Goal: Task Accomplishment & Management: Complete application form

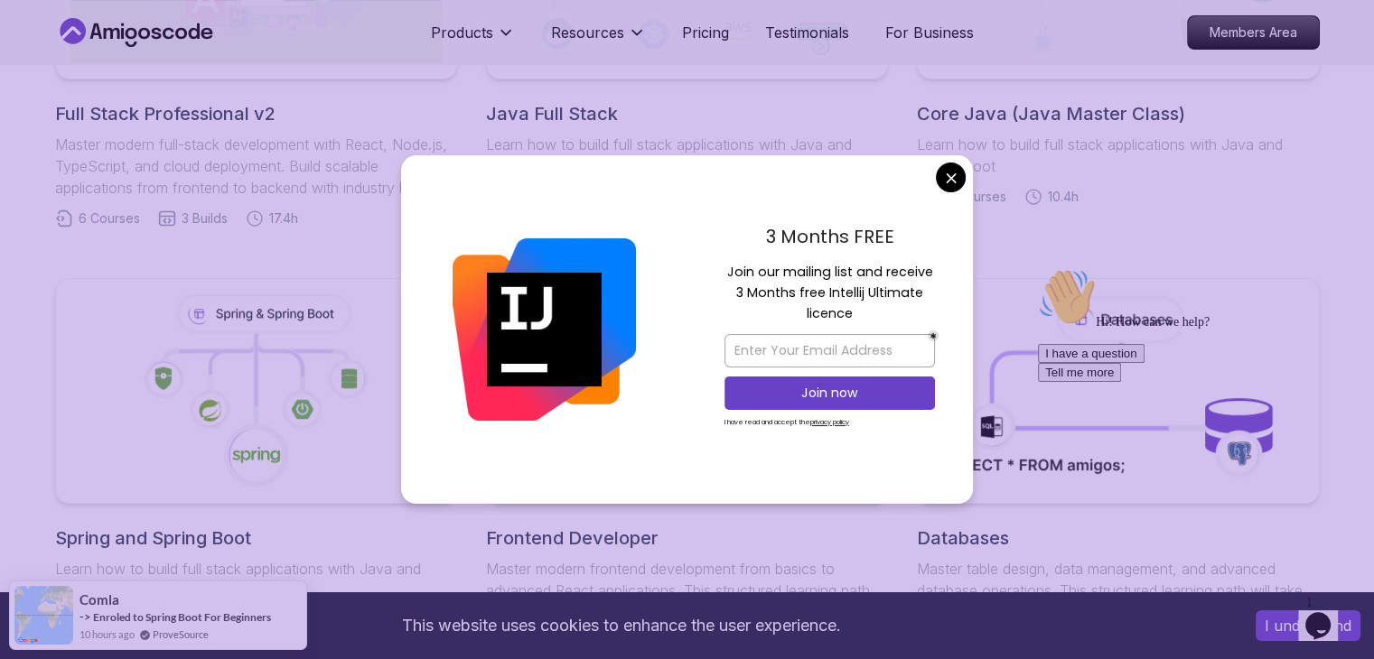
scroll to position [640, 0]
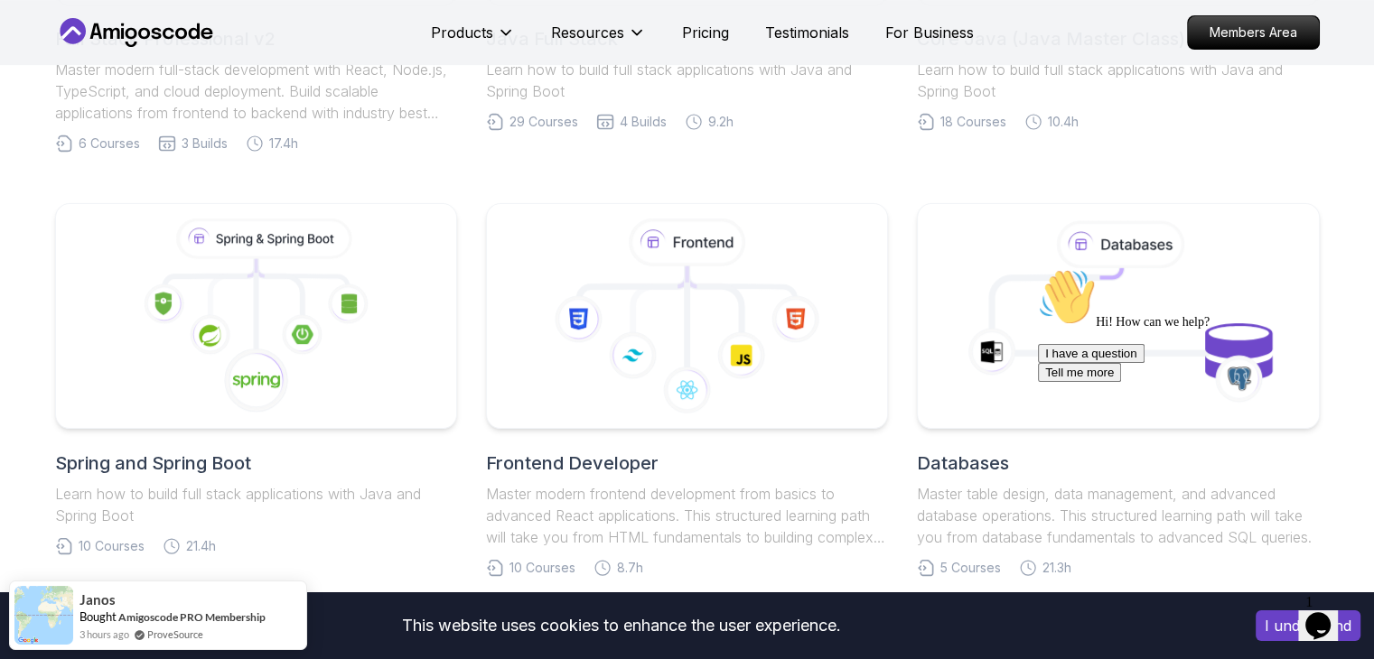
scroll to position [513, 0]
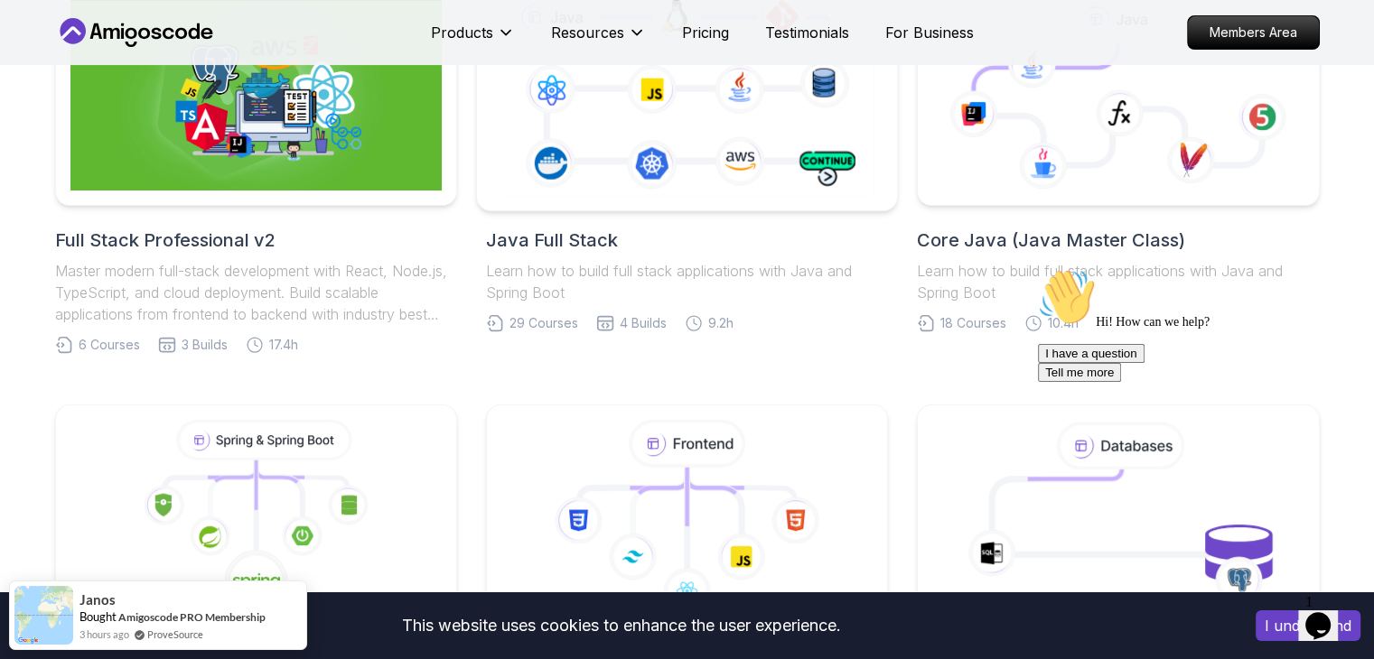
click at [830, 185] on icon at bounding box center [687, 92] width 382 height 212
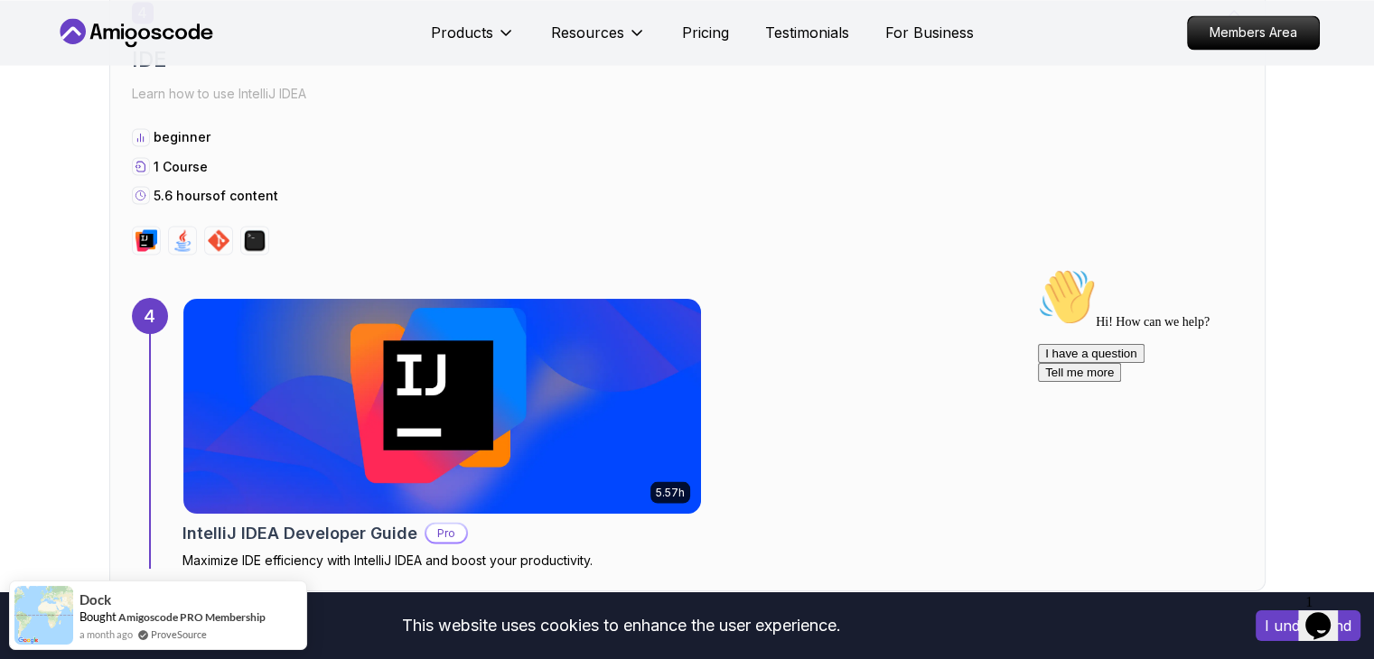
scroll to position [3546, 0]
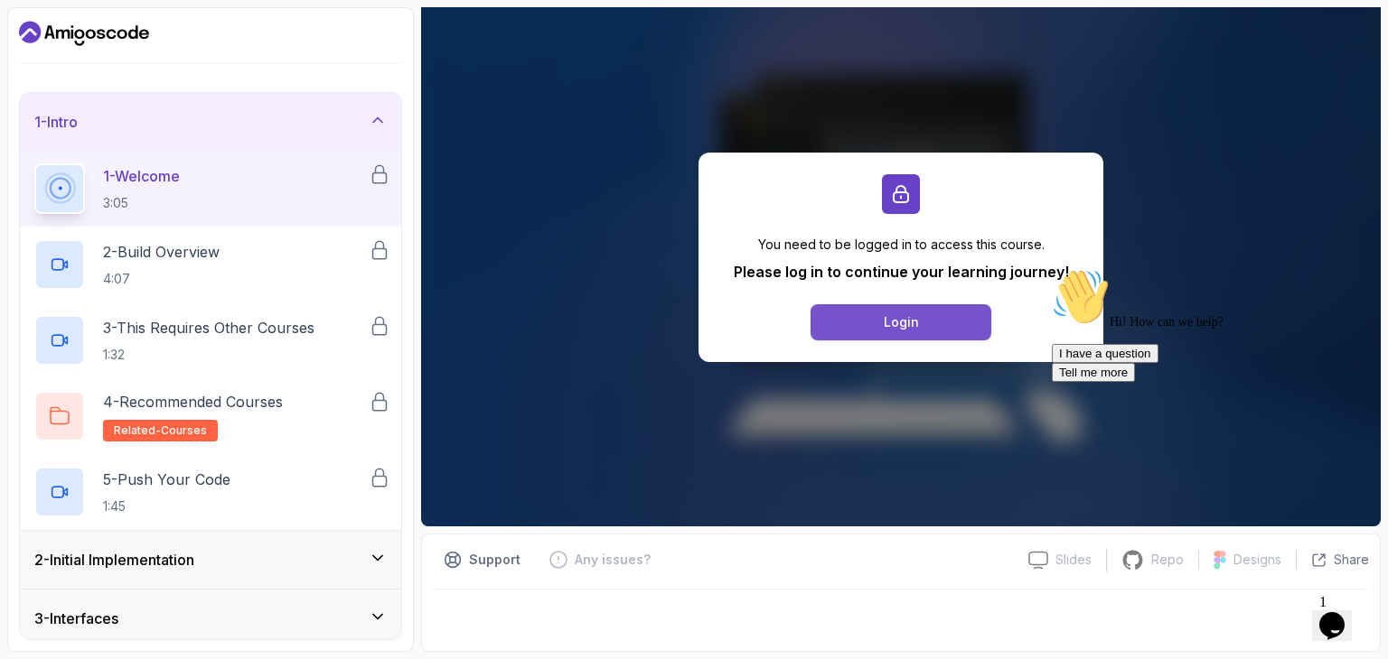
click at [878, 323] on button "Login" at bounding box center [900, 322] width 181 height 36
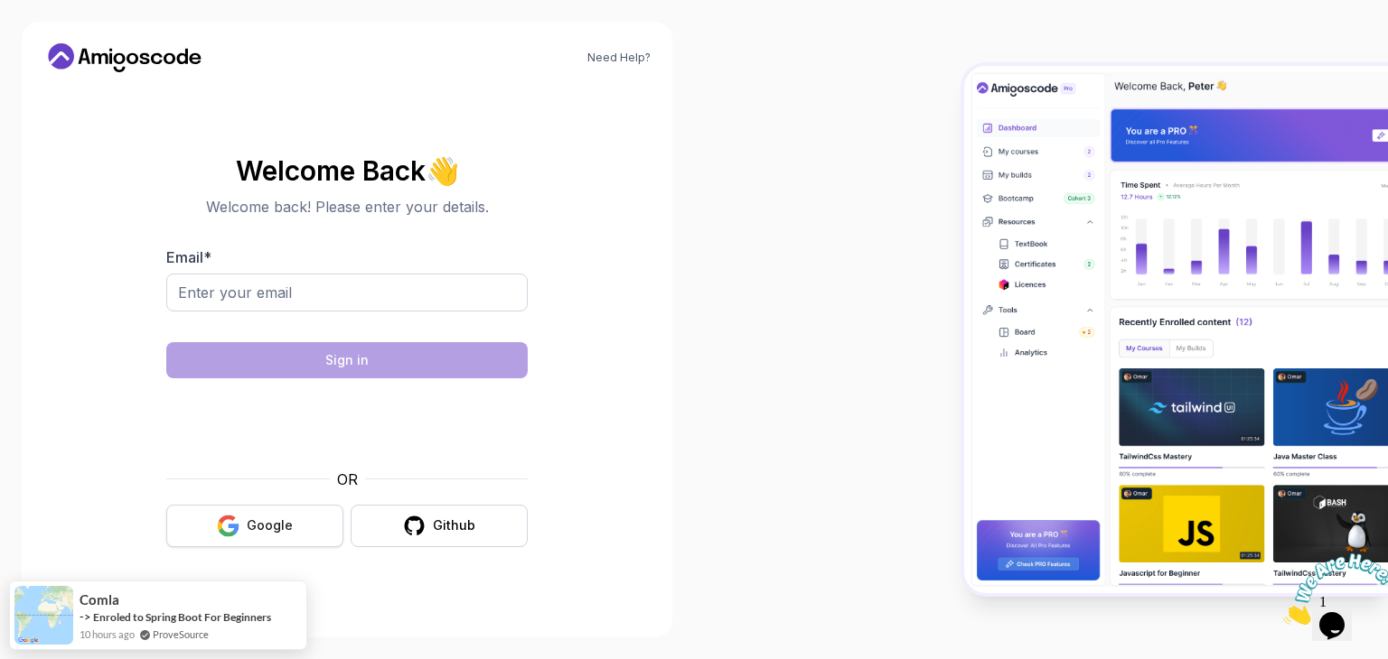
click at [271, 534] on div "Google" at bounding box center [270, 526] width 46 height 18
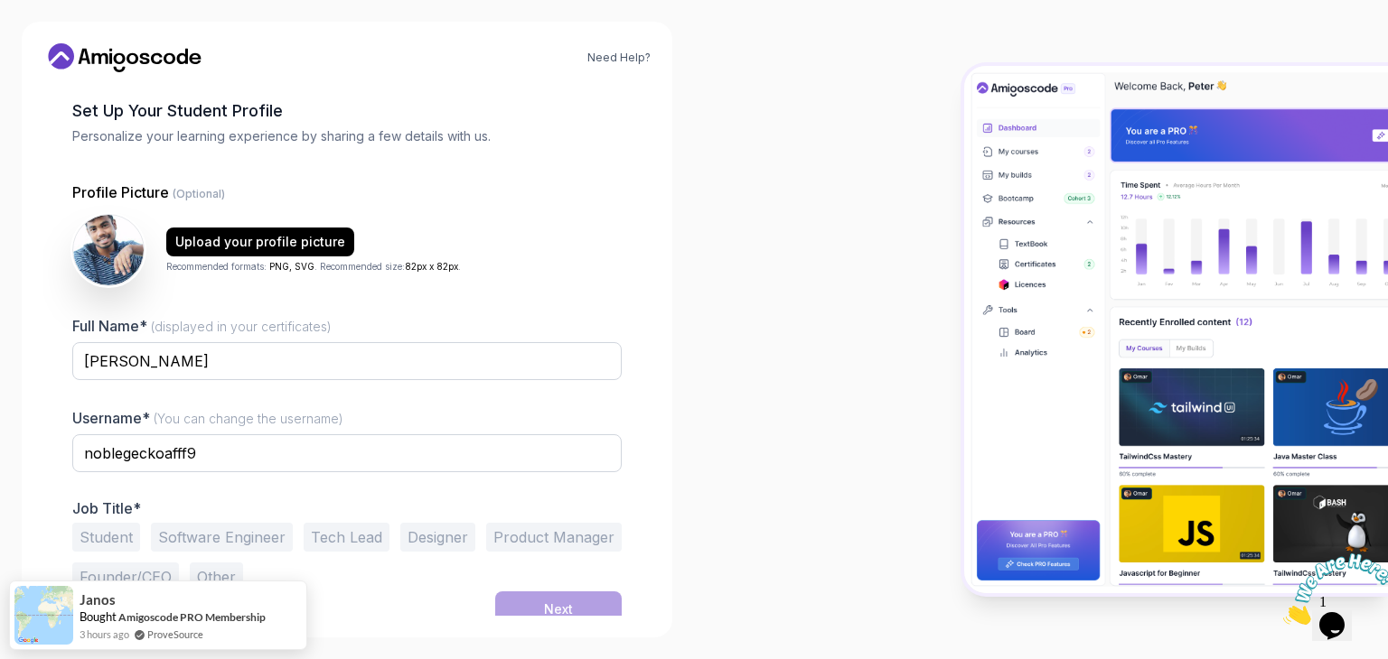
scroll to position [94, 0]
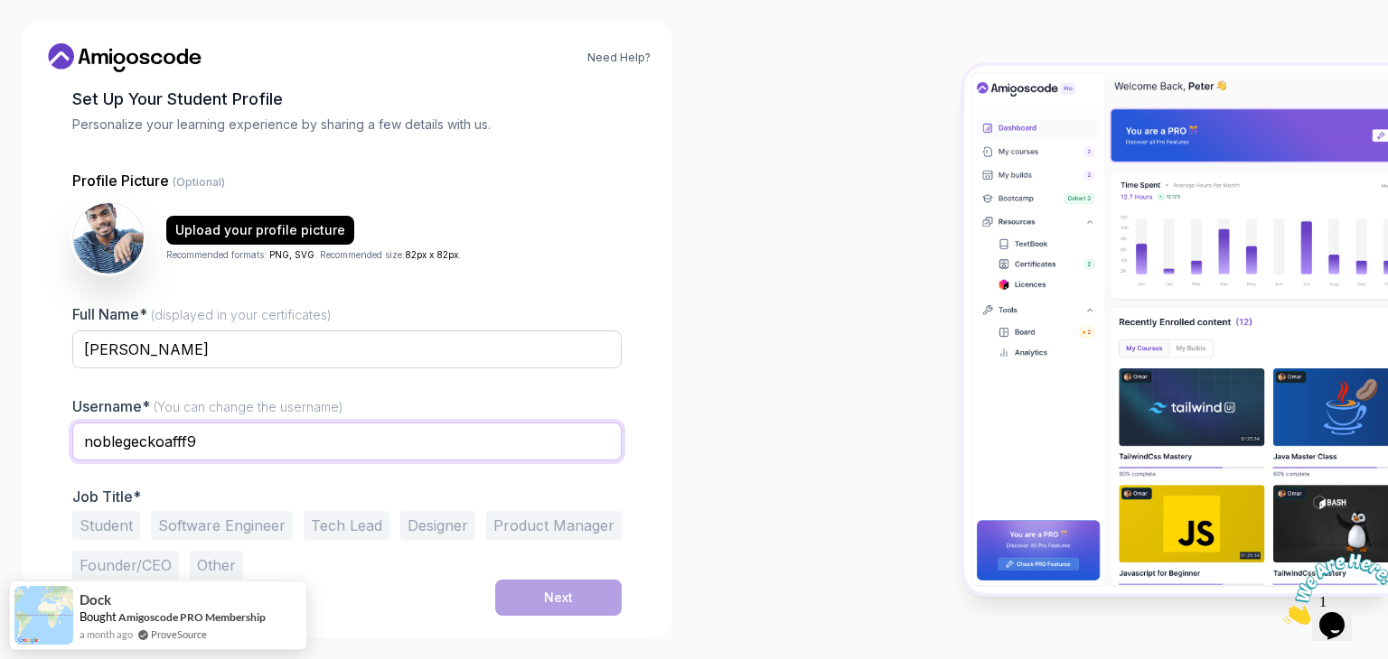
drag, startPoint x: 238, startPoint y: 447, endPoint x: 63, endPoint y: 442, distance: 175.3
click at [63, 442] on div "1 Set Up Your Profile 1 Set Up Your Profile 2 Let's Get to Know You Set Up Your…" at bounding box center [346, 257] width 607 height 529
type input "rvsanil123"
click at [697, 492] on div at bounding box center [1041, 329] width 694 height 659
click at [222, 531] on button "Software Engineer" at bounding box center [222, 525] width 142 height 29
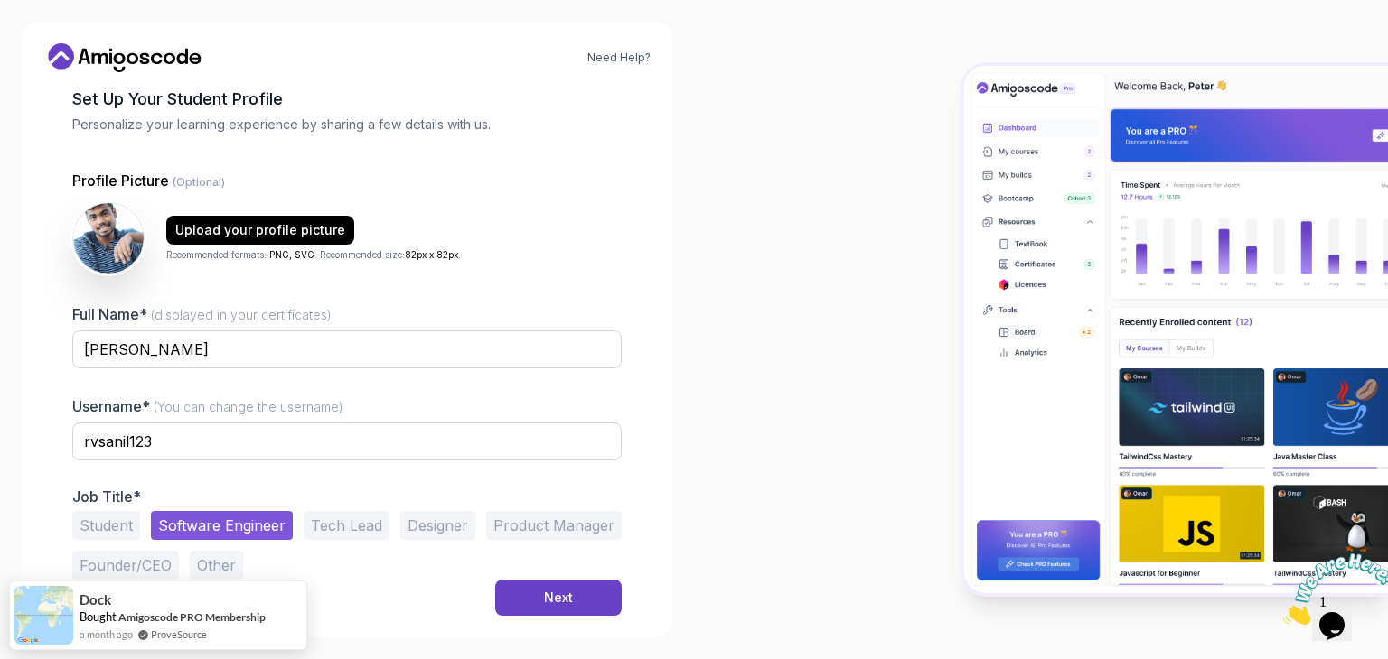
click at [117, 521] on button "Student" at bounding box center [106, 525] width 68 height 29
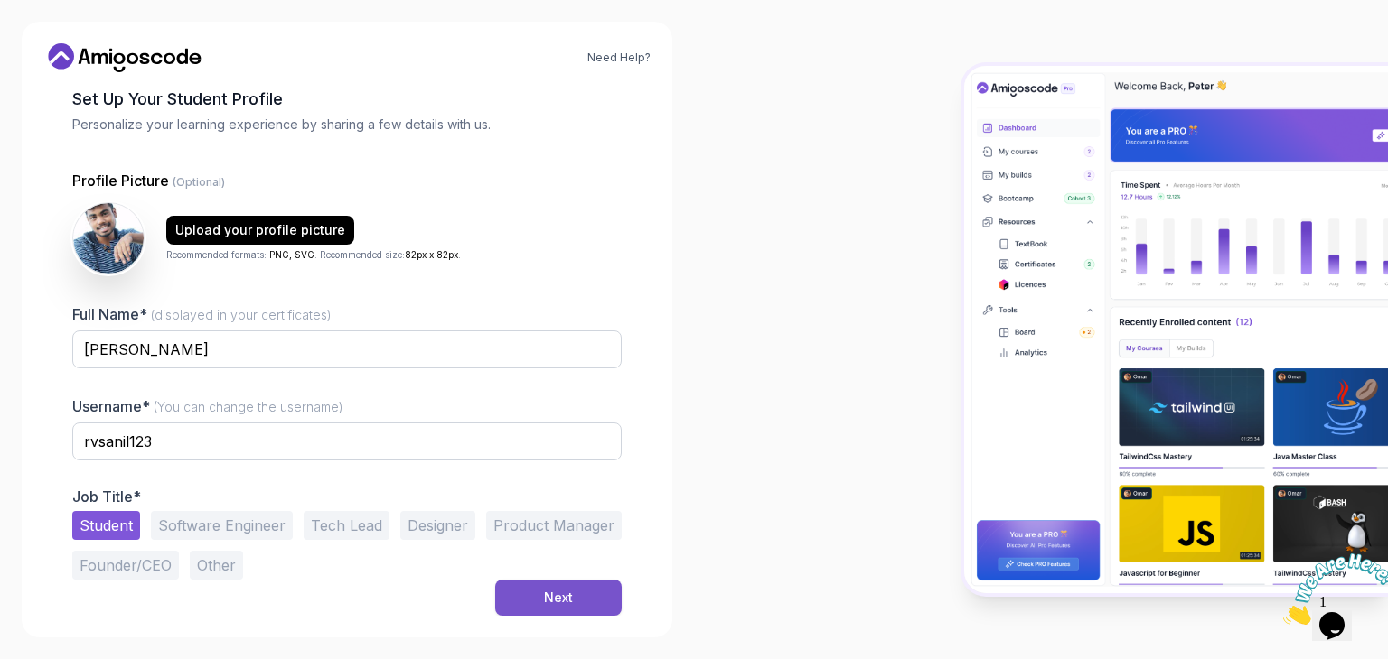
click at [571, 594] on div "Next" at bounding box center [558, 598] width 29 height 18
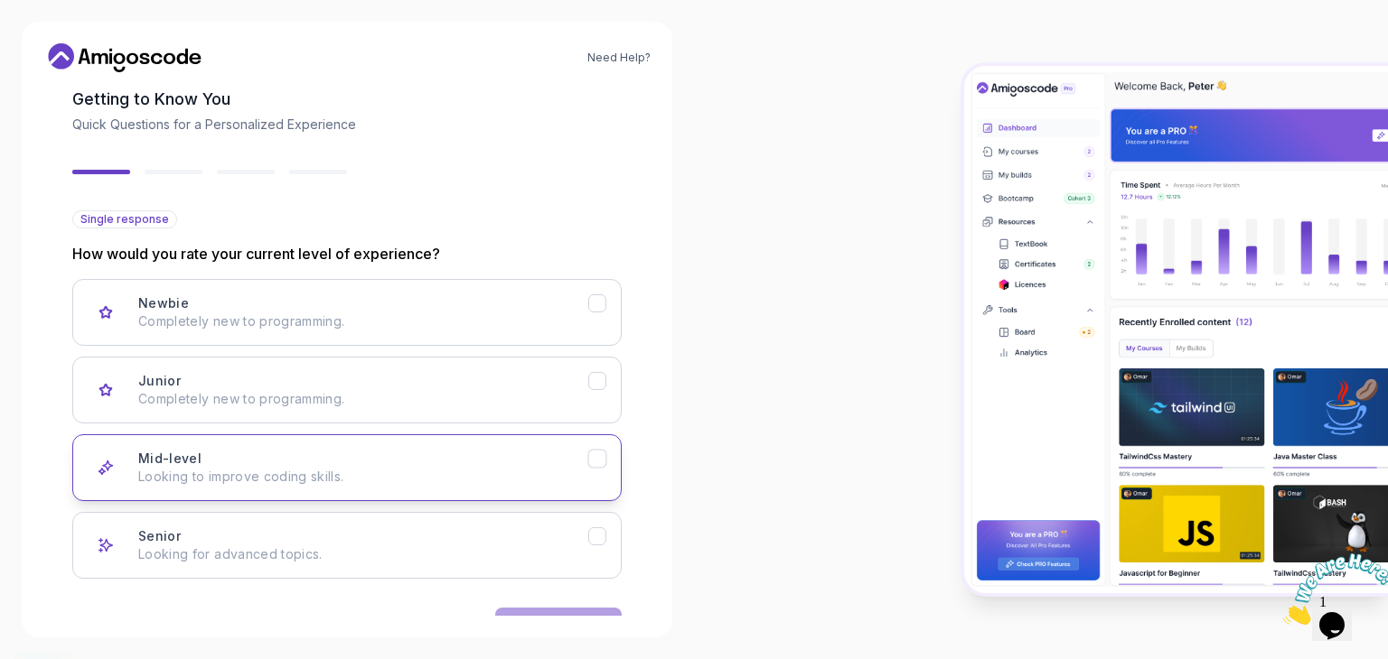
click at [297, 442] on button "Mid-level Looking to improve coding skills." at bounding box center [346, 468] width 549 height 67
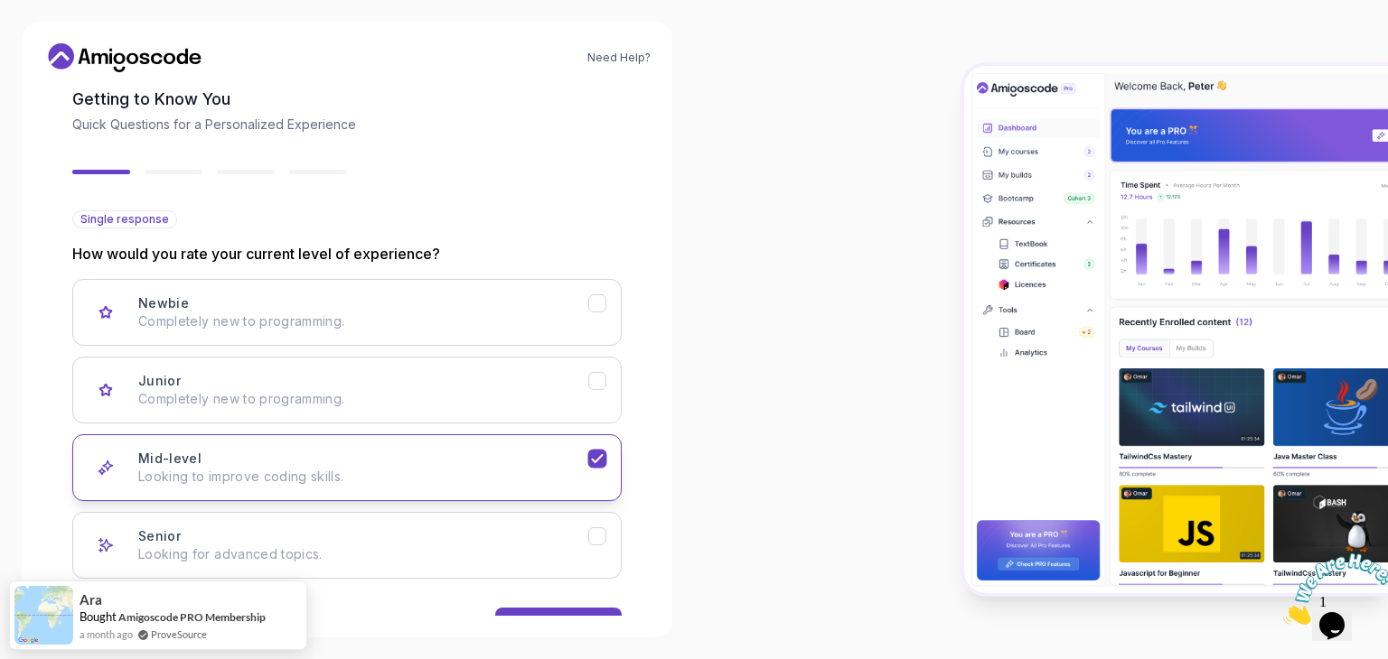
scroll to position [149, 0]
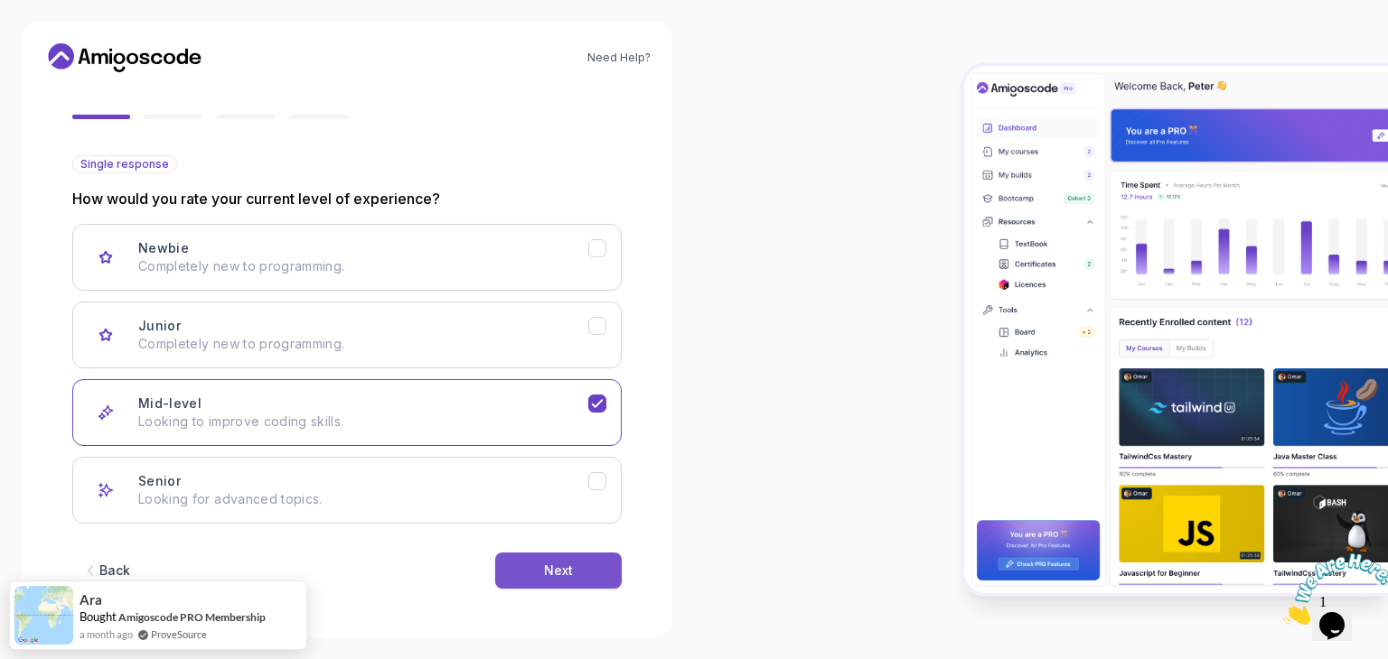
click at [579, 558] on button "Next" at bounding box center [558, 571] width 126 height 36
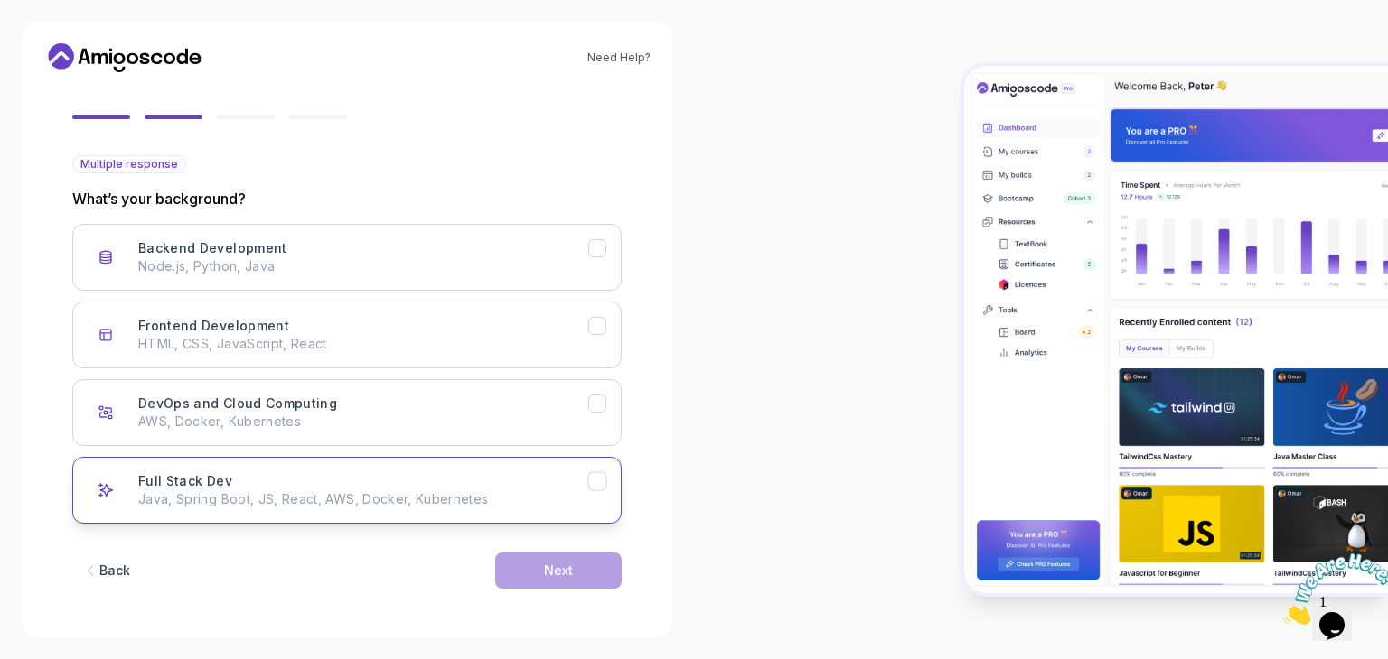
click at [600, 473] on icon "Full Stack Dev" at bounding box center [597, 481] width 17 height 17
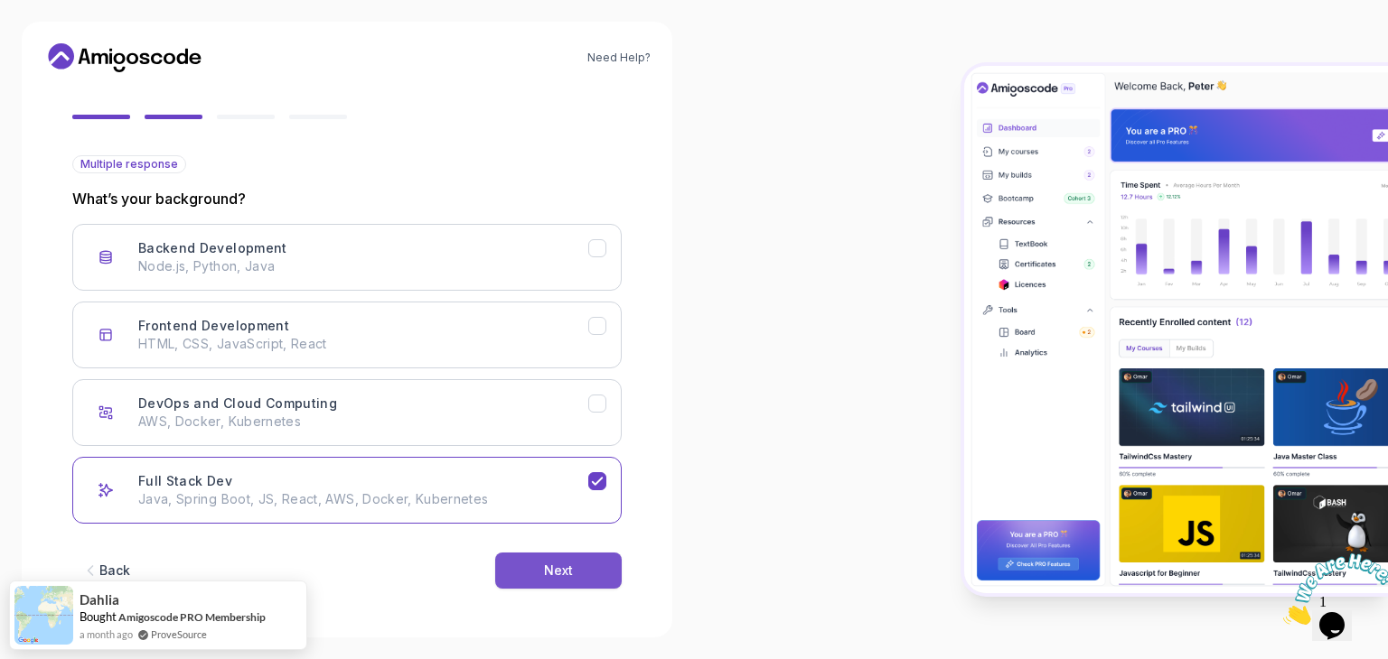
click at [582, 579] on button "Next" at bounding box center [558, 571] width 126 height 36
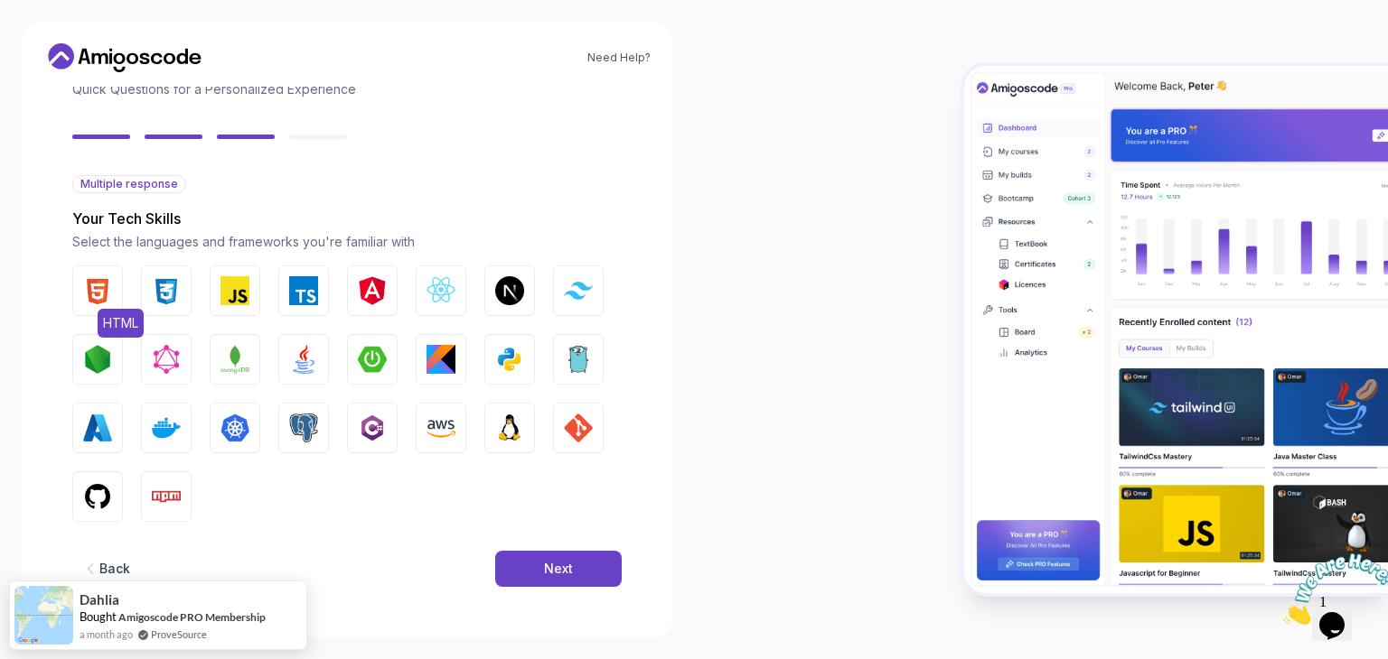
click at [101, 287] on img "button" at bounding box center [97, 290] width 29 height 29
click at [153, 290] on img "button" at bounding box center [166, 290] width 29 height 29
click at [227, 295] on img "button" at bounding box center [234, 290] width 29 height 29
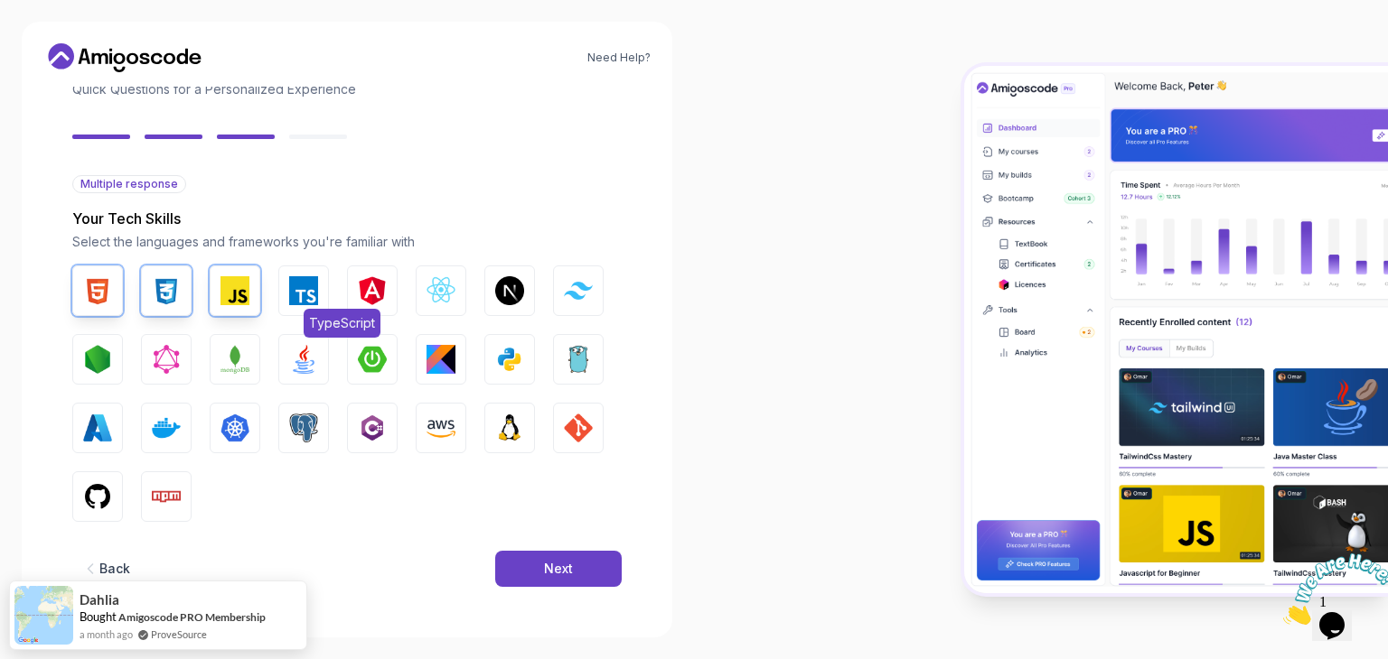
click at [323, 286] on button "TypeScript" at bounding box center [303, 291] width 51 height 51
click at [371, 281] on img "button" at bounding box center [372, 290] width 29 height 29
click at [97, 366] on img "button" at bounding box center [97, 359] width 29 height 29
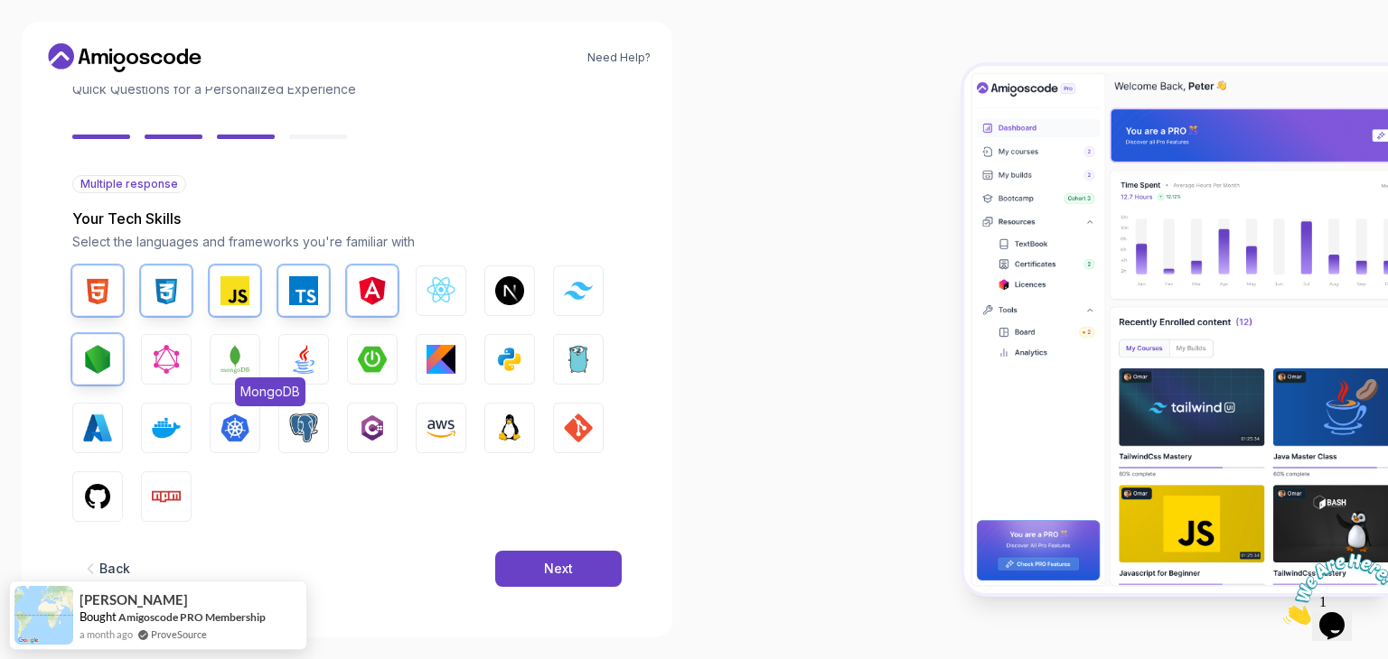
click at [230, 366] on img "button" at bounding box center [234, 359] width 29 height 29
click at [233, 358] on img "button" at bounding box center [234, 359] width 29 height 29
click at [314, 359] on img "button" at bounding box center [303, 359] width 29 height 29
click at [366, 359] on img "button" at bounding box center [372, 359] width 29 height 29
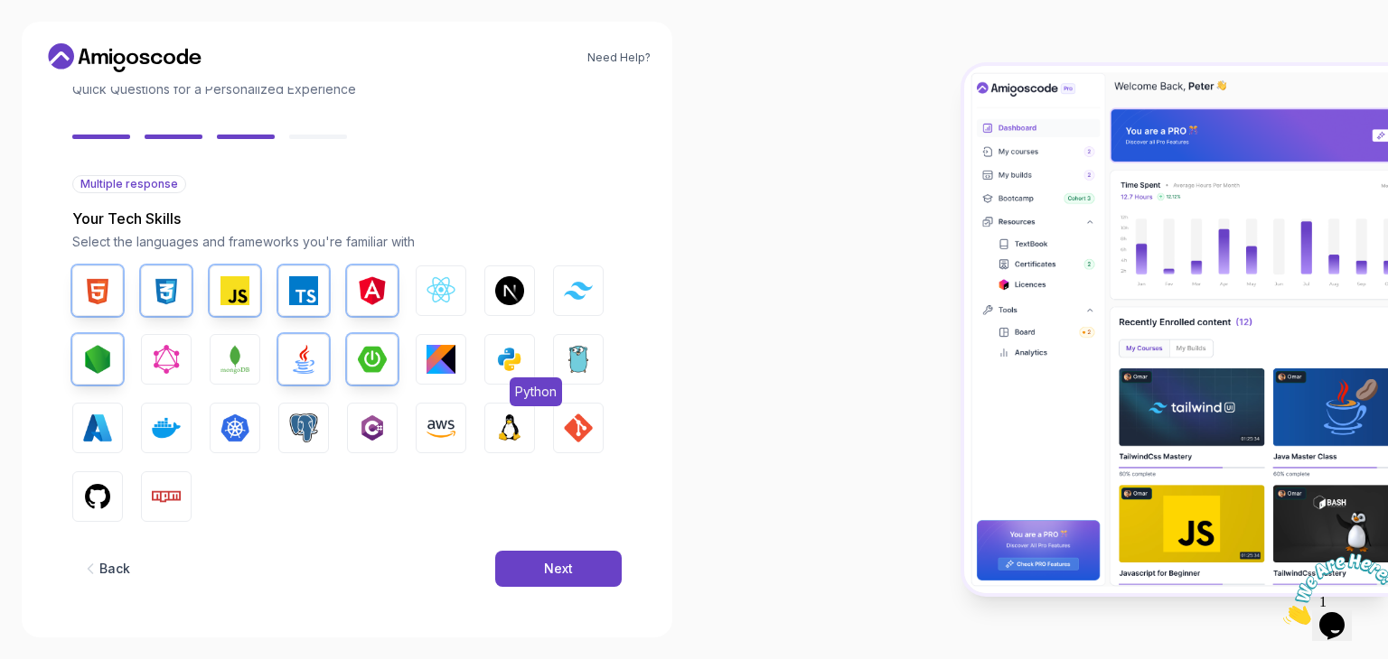
click at [503, 355] on img "button" at bounding box center [509, 359] width 29 height 29
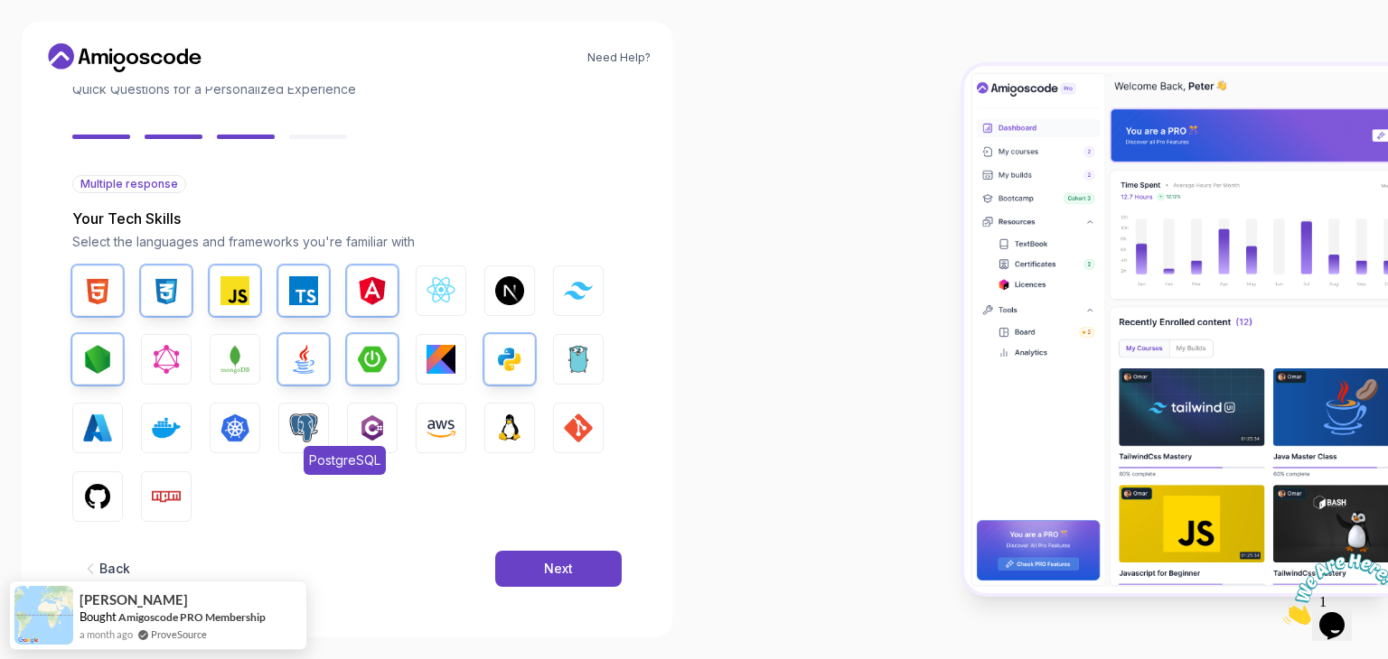
click at [318, 414] on button "PostgreSQL" at bounding box center [303, 428] width 51 height 51
click at [426, 425] on img "button" at bounding box center [440, 428] width 29 height 29
click at [580, 420] on img "button" at bounding box center [578, 428] width 29 height 29
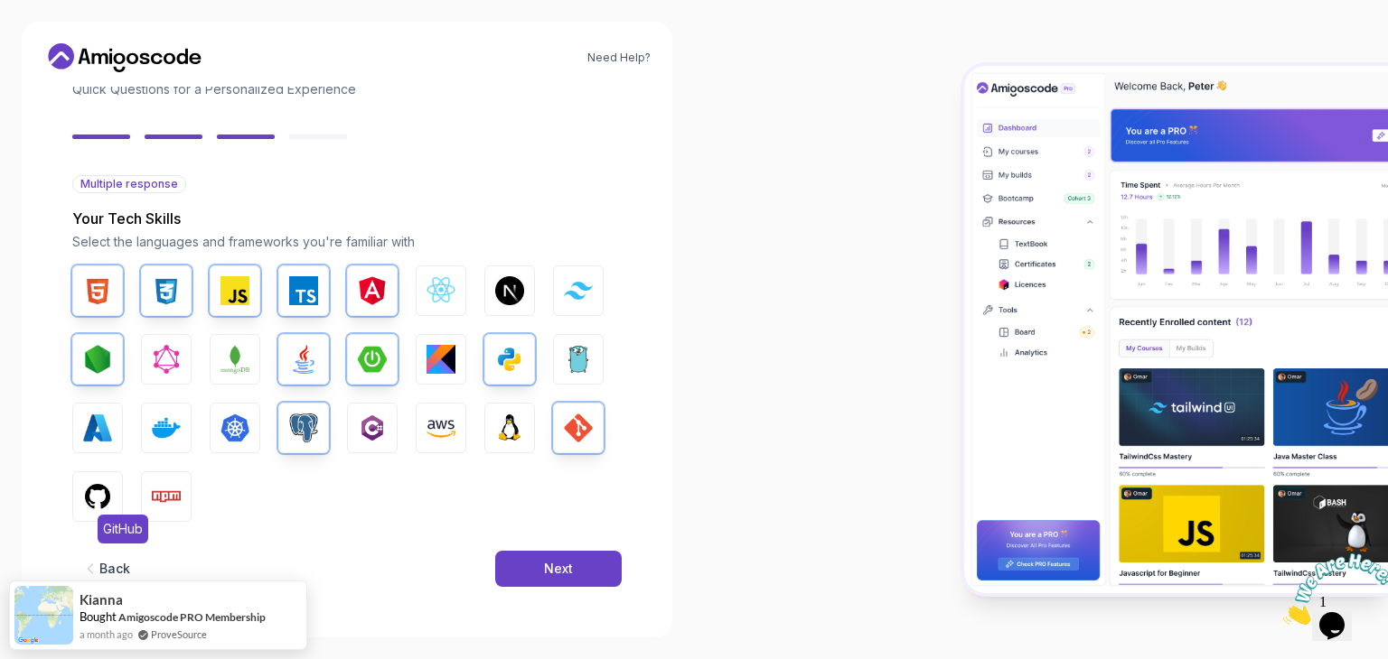
click at [103, 499] on img "button" at bounding box center [97, 496] width 29 height 29
click at [545, 560] on div "Next" at bounding box center [558, 569] width 29 height 18
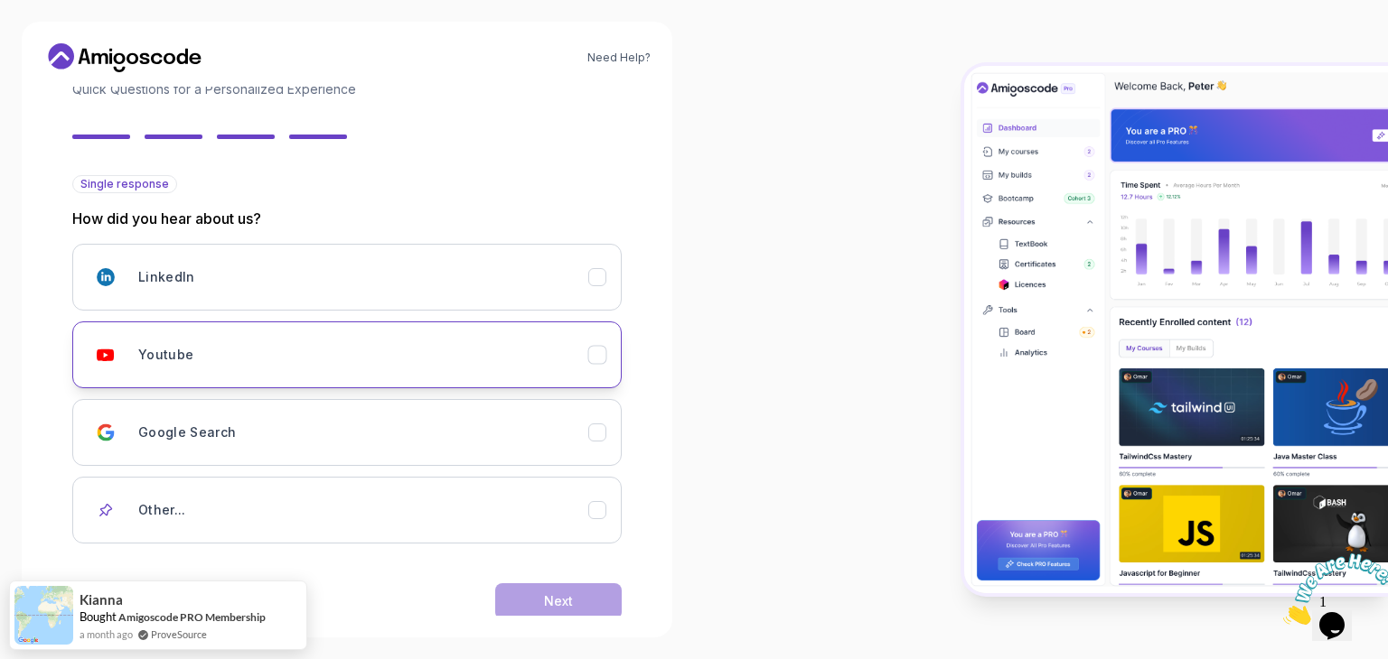
click at [348, 378] on button "Youtube" at bounding box center [346, 355] width 549 height 67
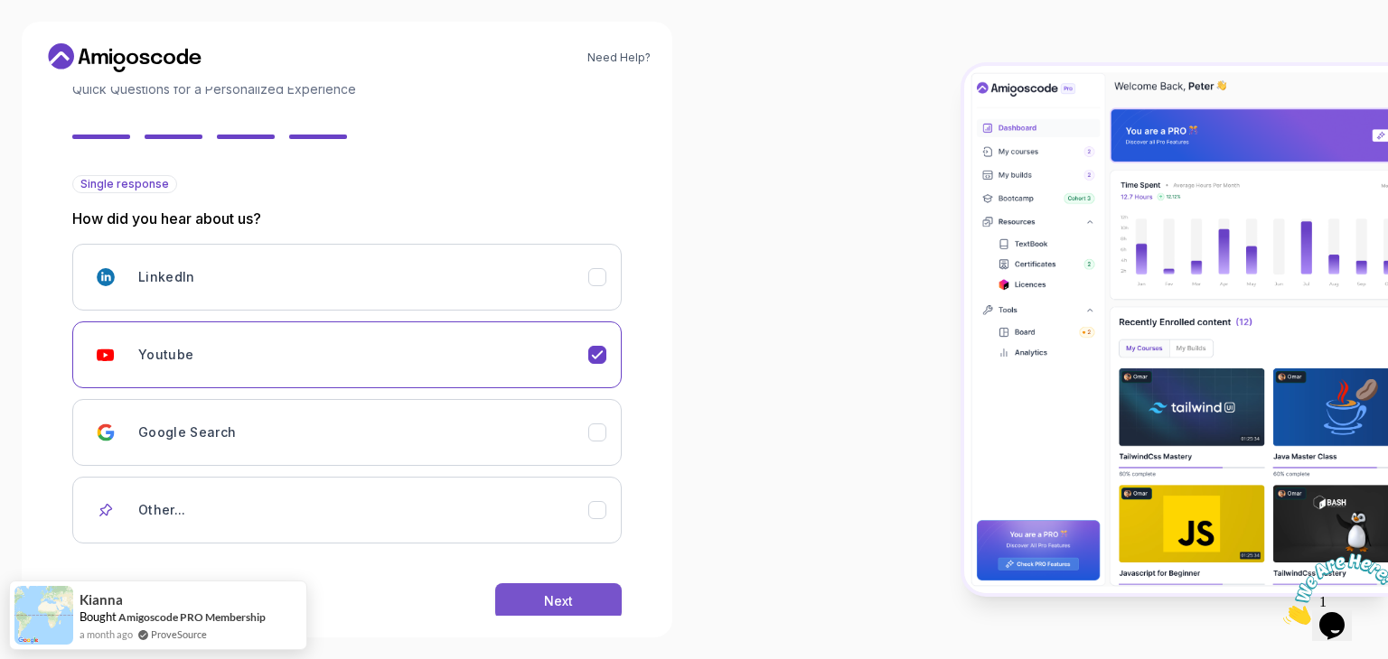
click at [578, 594] on button "Next" at bounding box center [558, 602] width 126 height 36
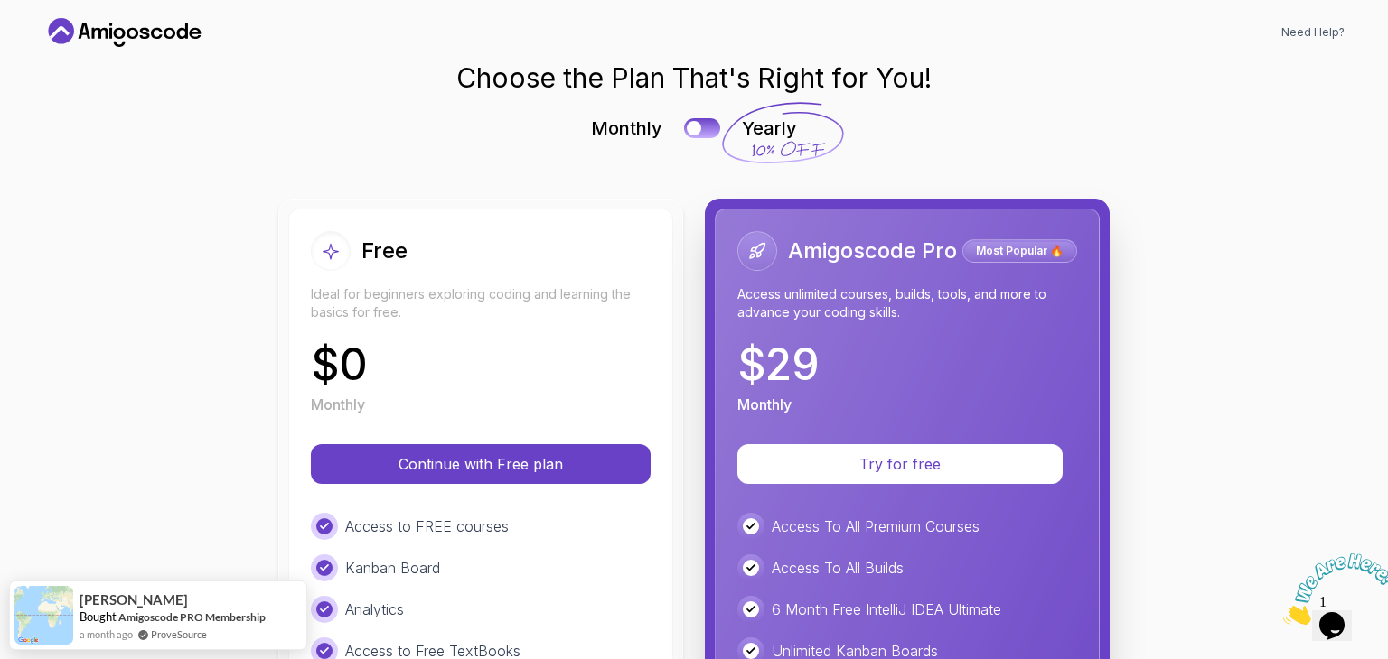
scroll to position [0, 0]
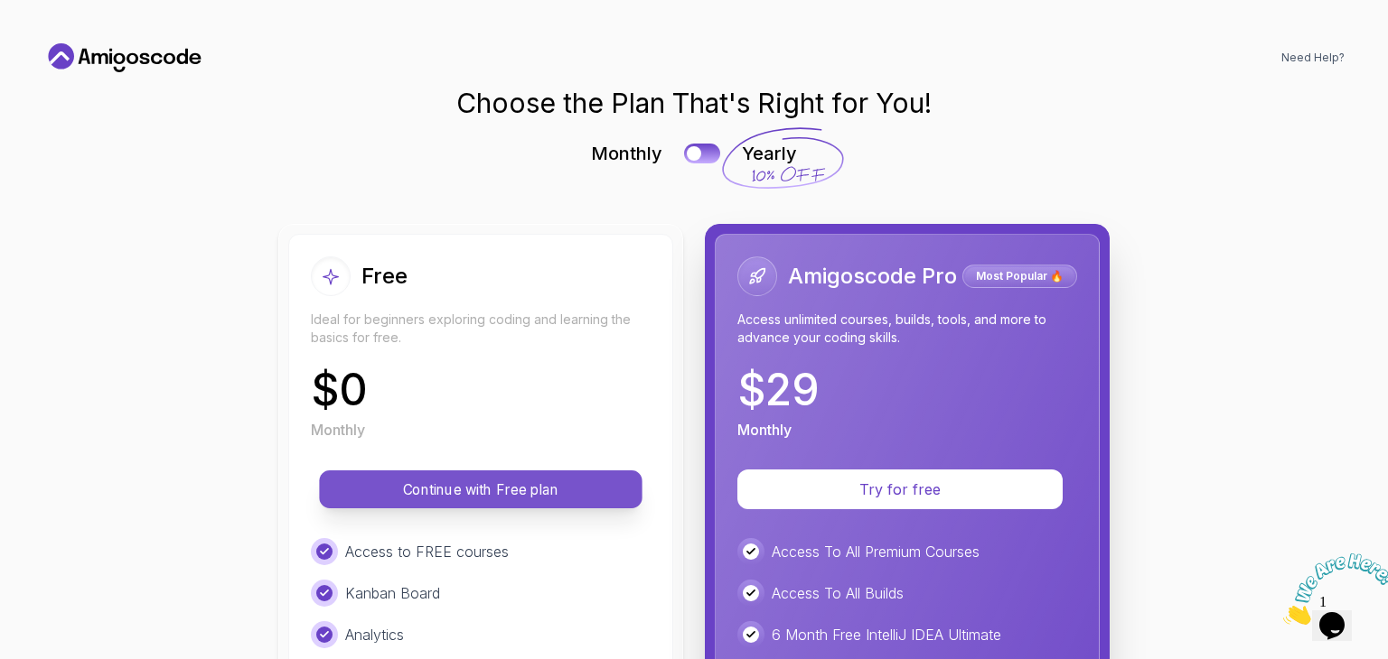
click at [548, 491] on p "Continue with Free plan" at bounding box center [481, 490] width 282 height 21
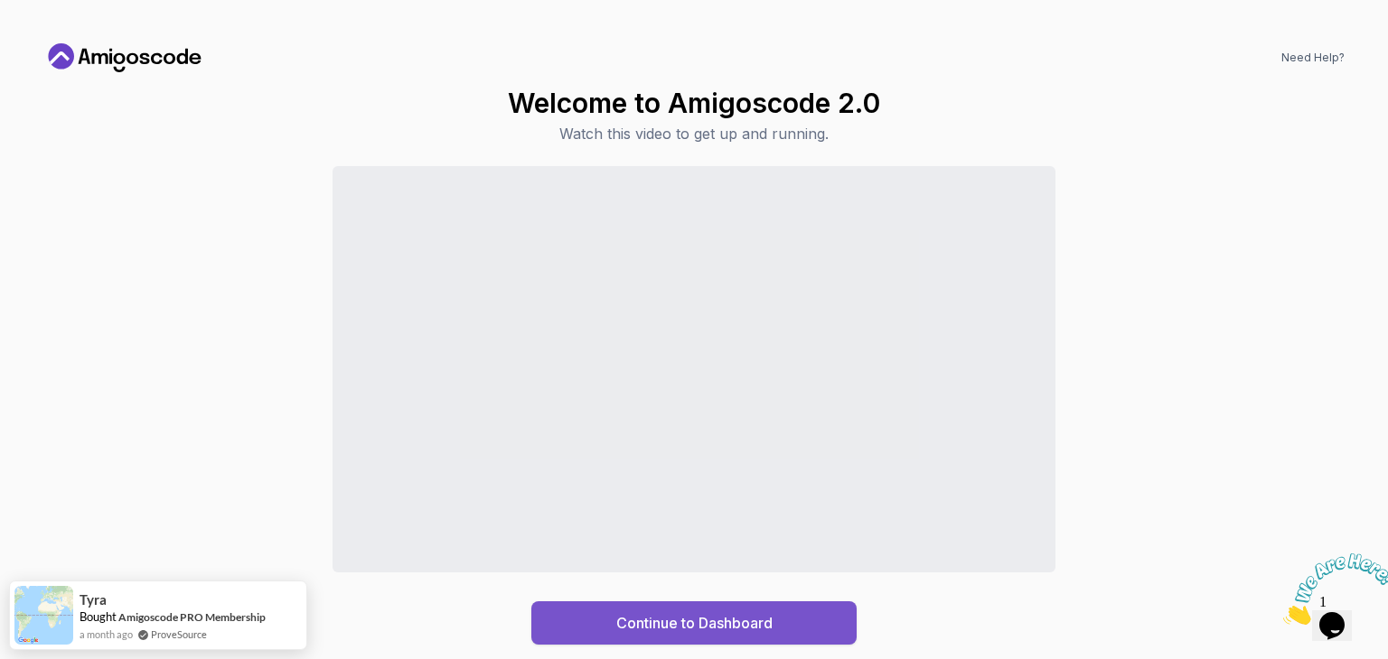
click at [666, 629] on div "Continue to Dashboard" at bounding box center [694, 623] width 156 height 22
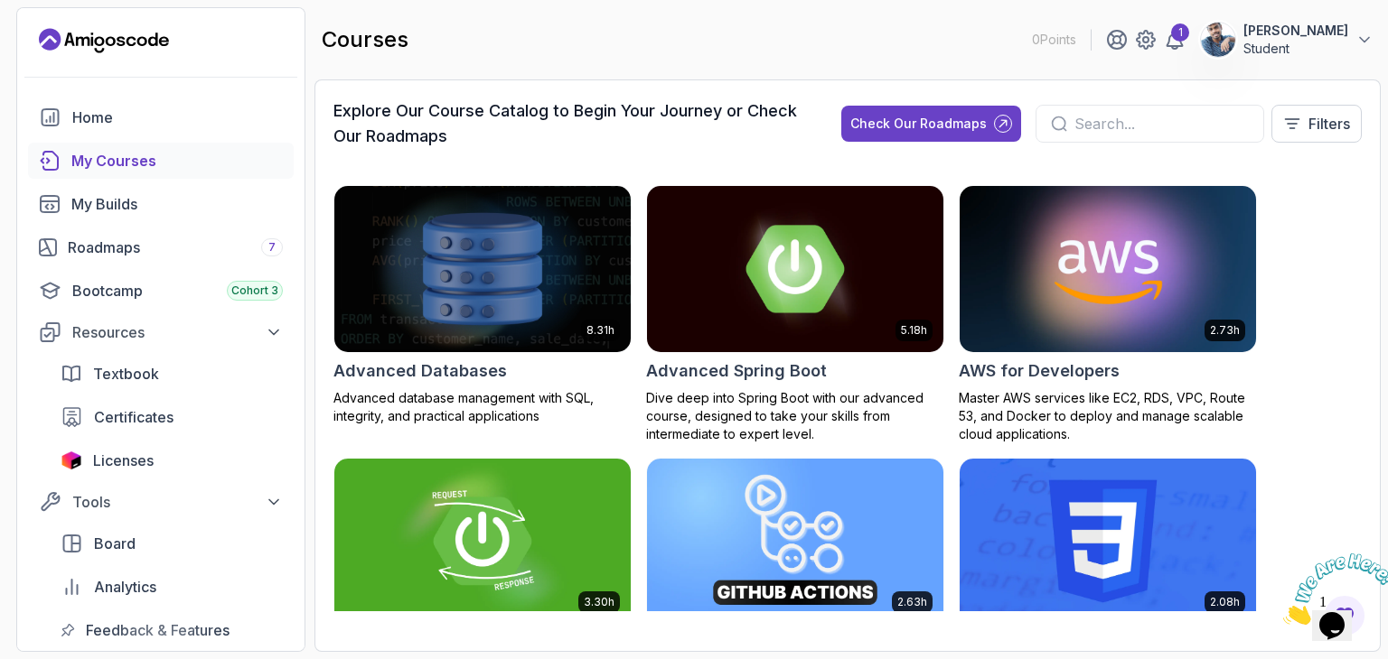
click at [1032, 285] on img at bounding box center [1107, 269] width 311 height 174
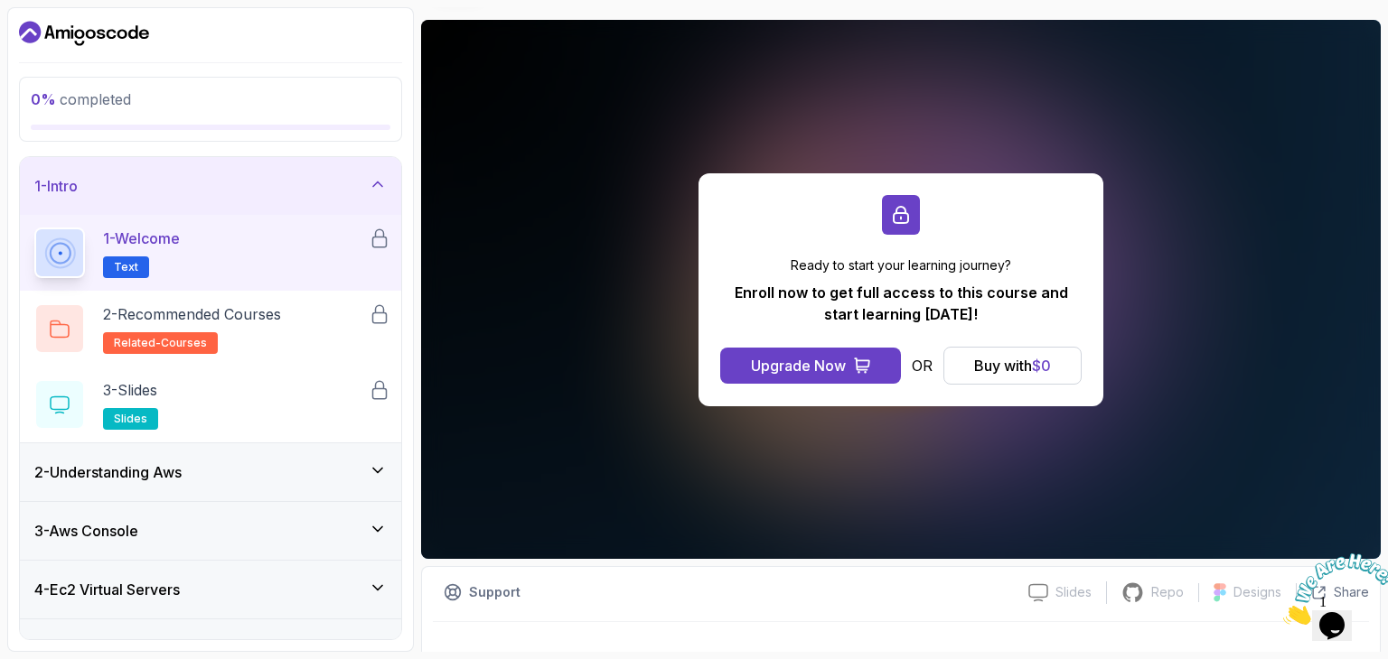
scroll to position [147, 0]
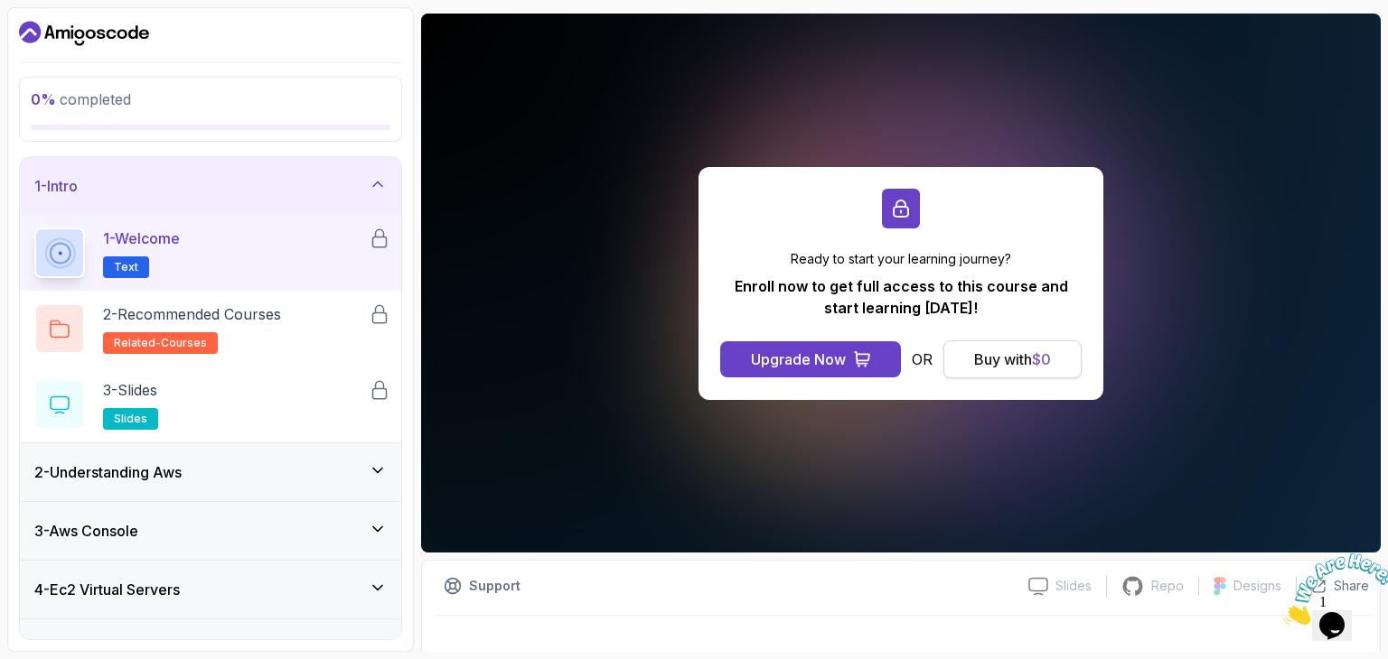
click at [1008, 353] on div "Buy with $ 0" at bounding box center [1012, 360] width 77 height 22
